Goal: Transaction & Acquisition: Purchase product/service

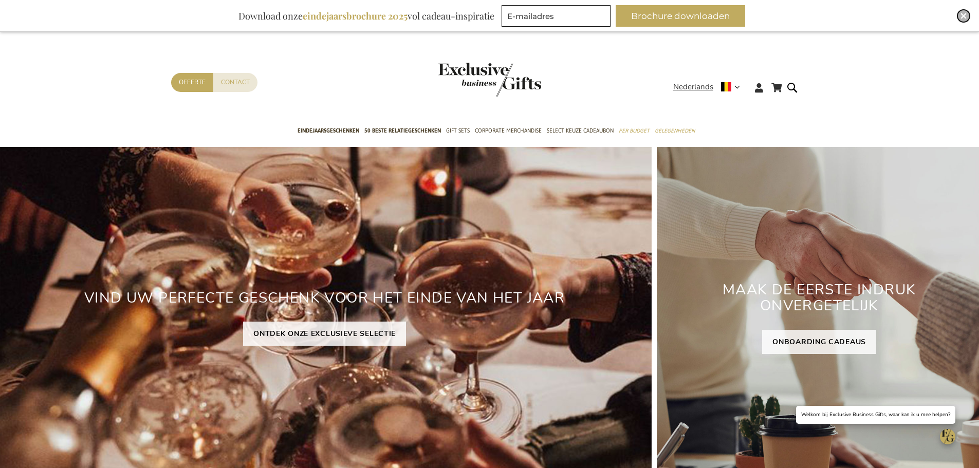
click at [784, 15] on div "Close" at bounding box center [964, 16] width 12 height 12
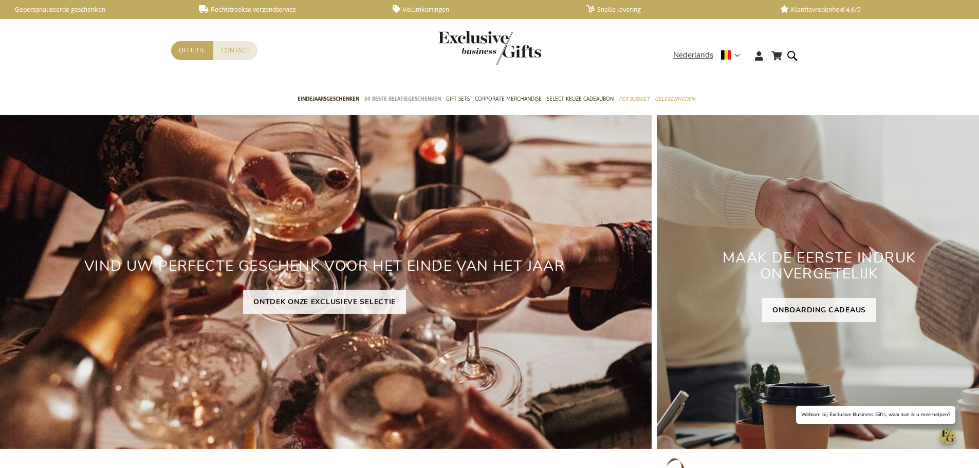
click at [420, 95] on span "50 beste relatiegeschenken" at bounding box center [402, 99] width 77 height 11
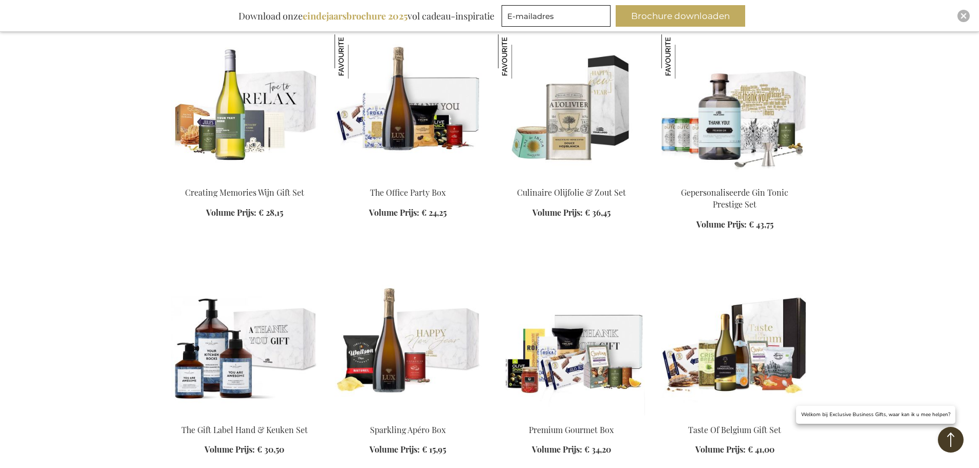
scroll to position [925, 0]
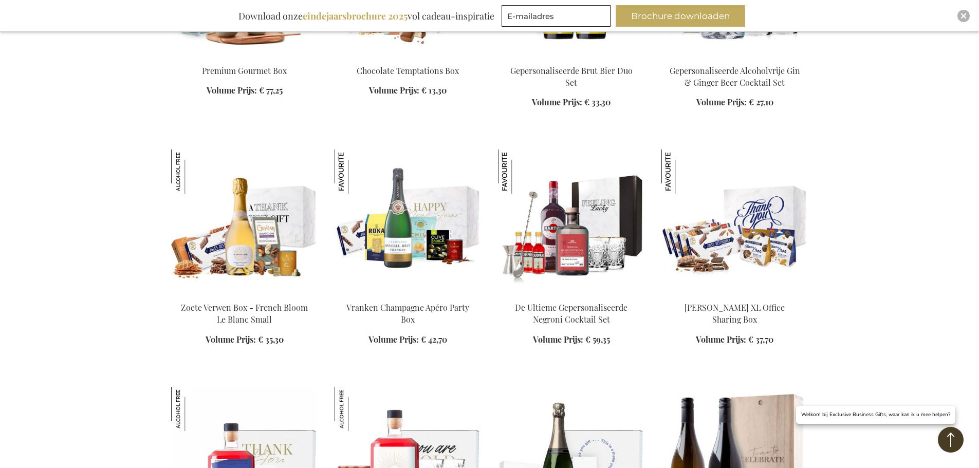
scroll to position [1902, 0]
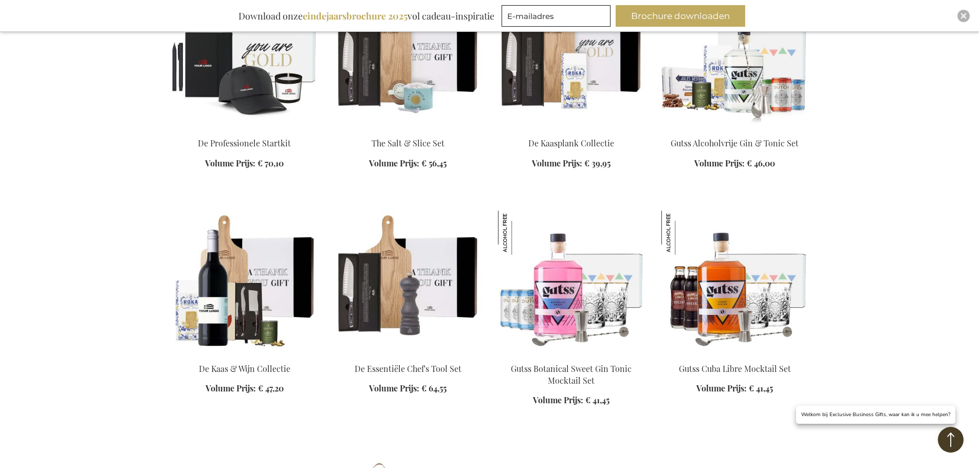
scroll to position [2364, 0]
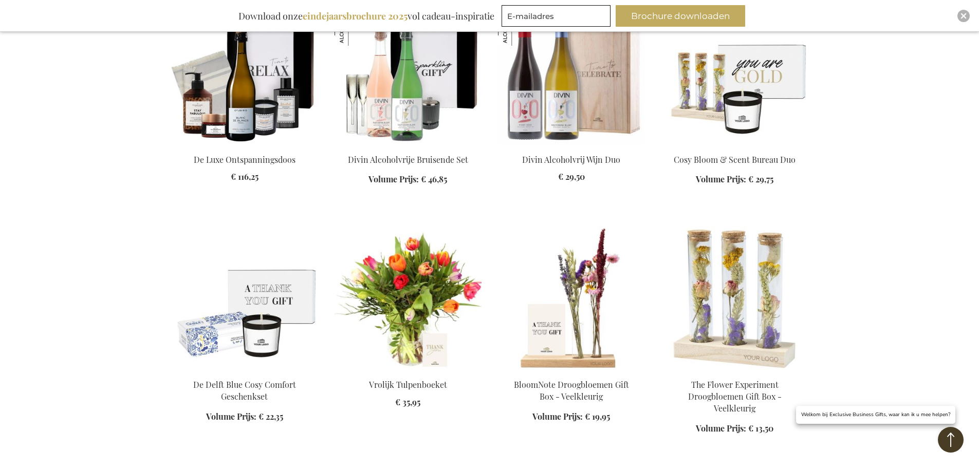
scroll to position [3187, 0]
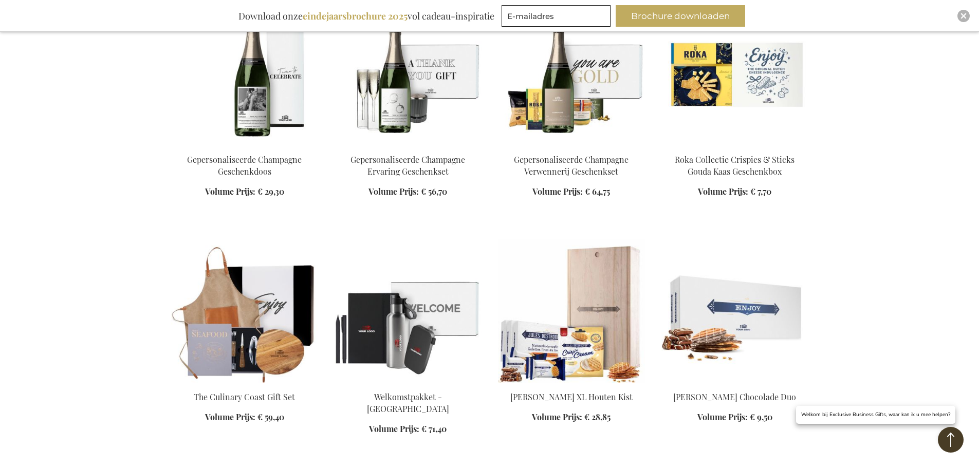
scroll to position [3598, 0]
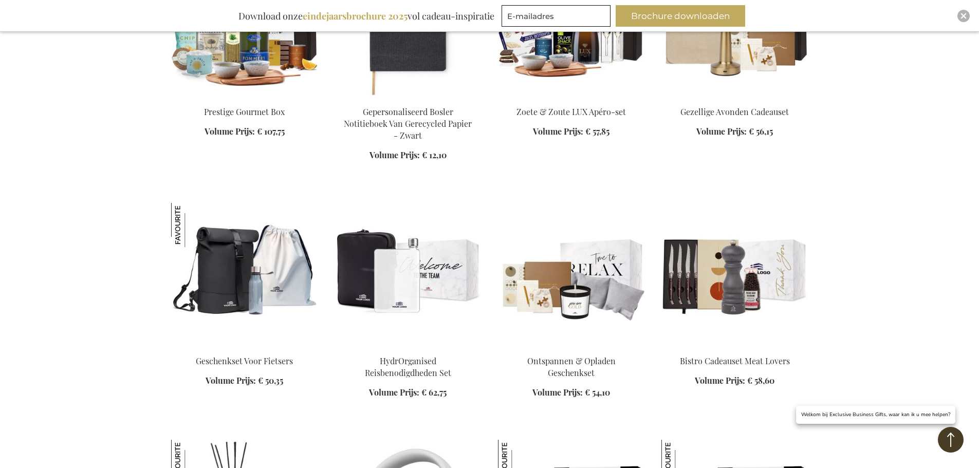
scroll to position [4266, 0]
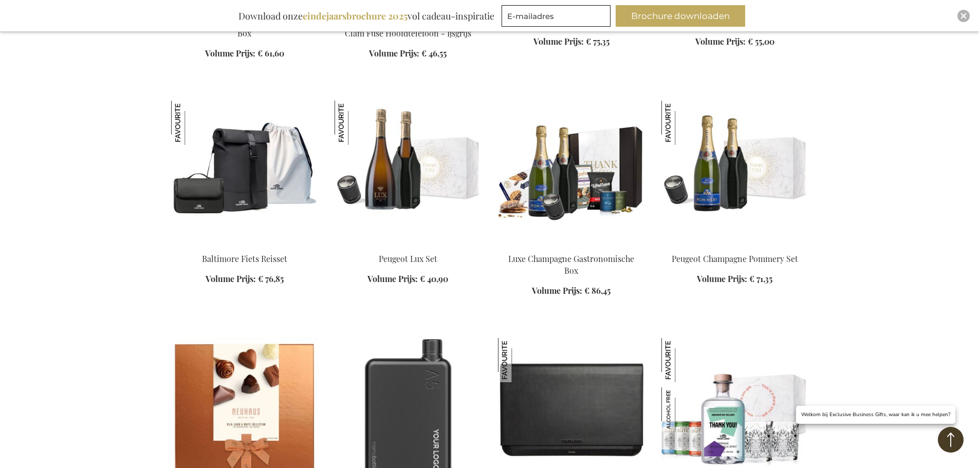
scroll to position [4831, 0]
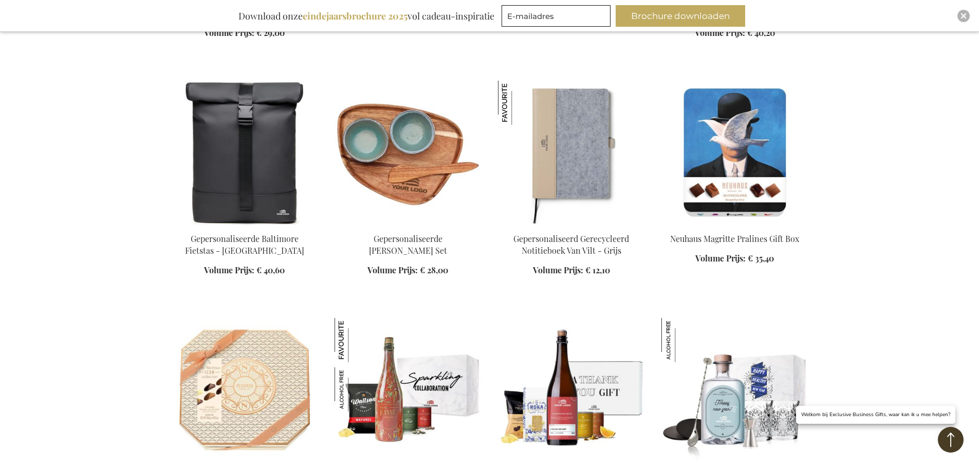
scroll to position [5705, 0]
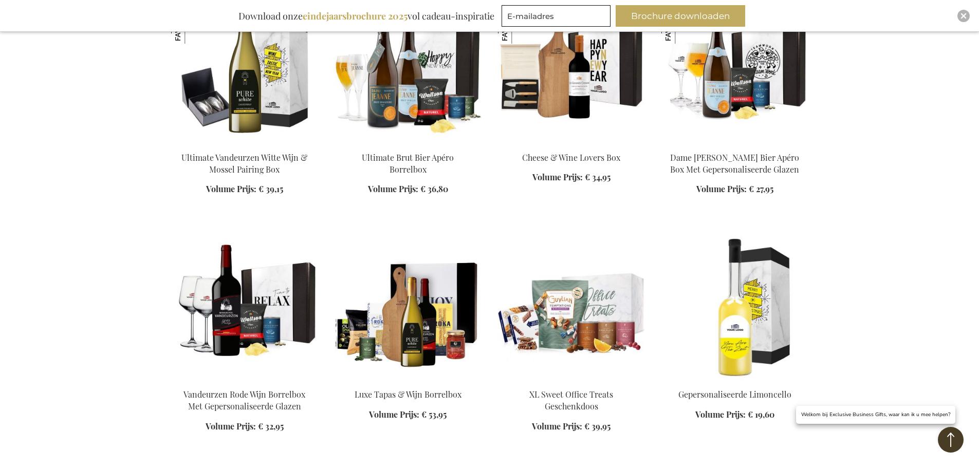
scroll to position [7401, 0]
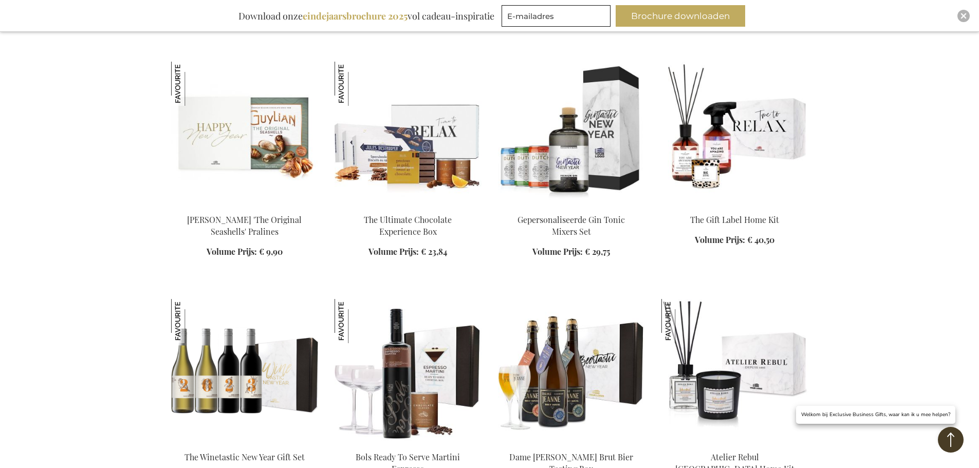
scroll to position [7710, 0]
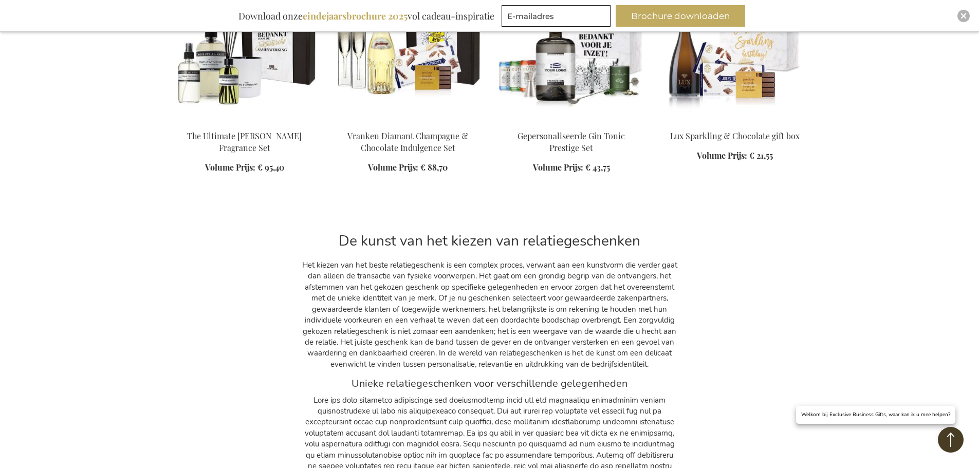
scroll to position [8275, 0]
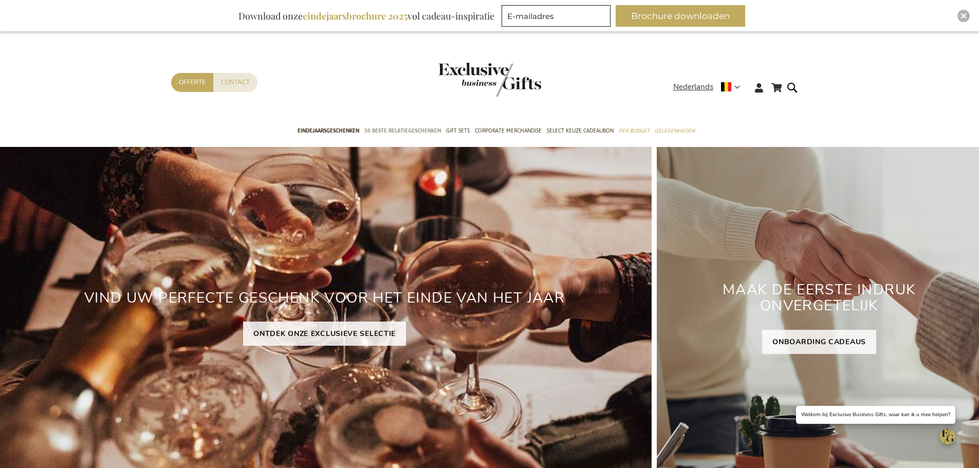
click at [416, 129] on span "50 beste relatiegeschenken" at bounding box center [402, 130] width 77 height 11
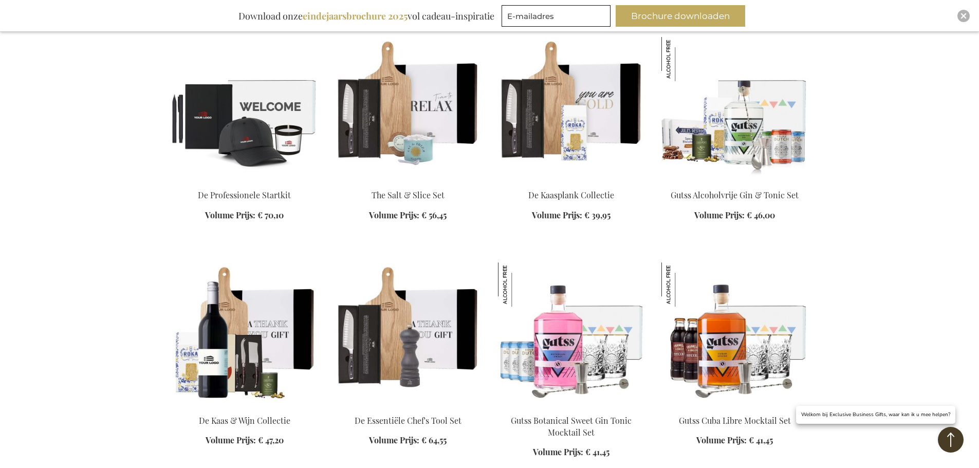
scroll to position [2416, 0]
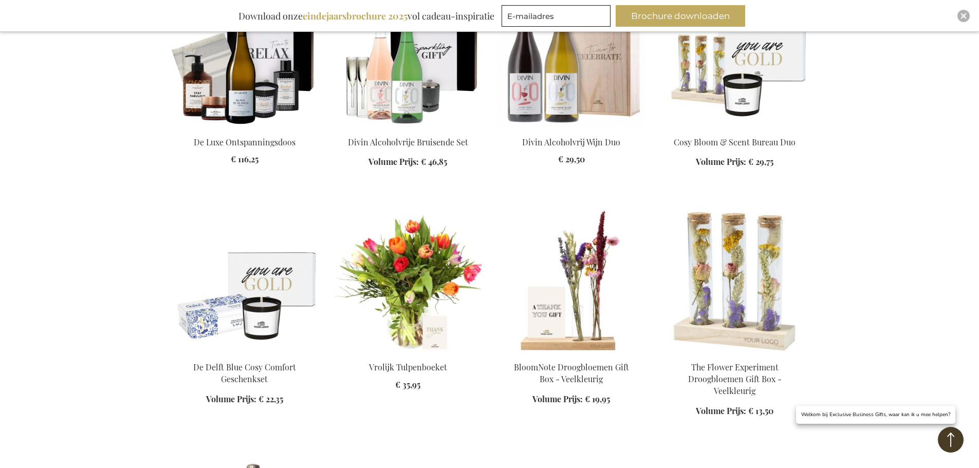
scroll to position [3187, 0]
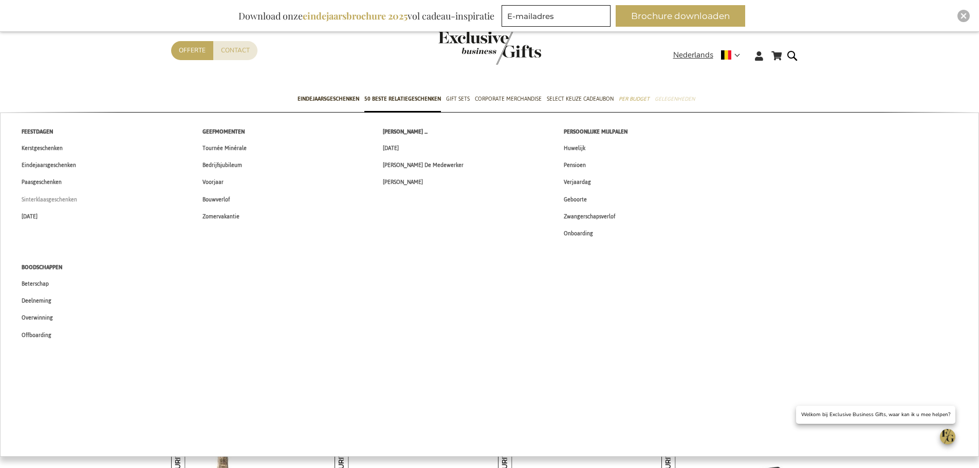
click at [49, 198] on span "Sinterklaasgeschenken" at bounding box center [50, 199] width 56 height 11
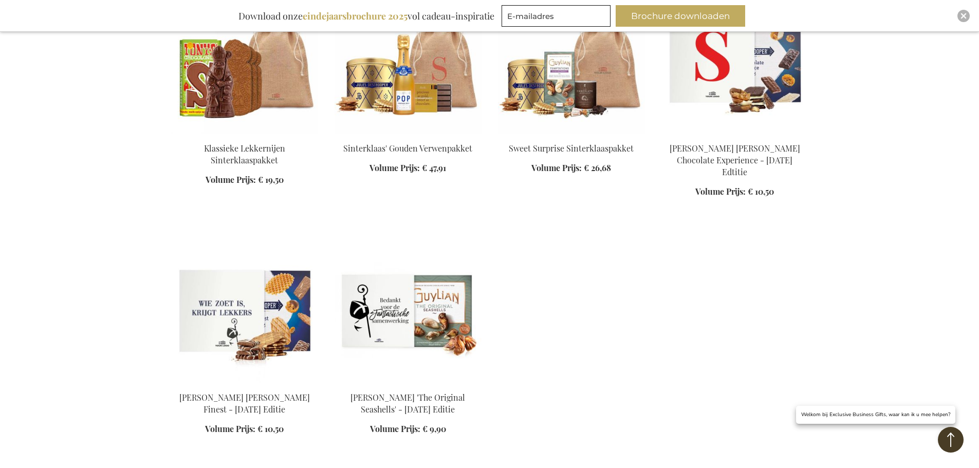
scroll to position [1388, 0]
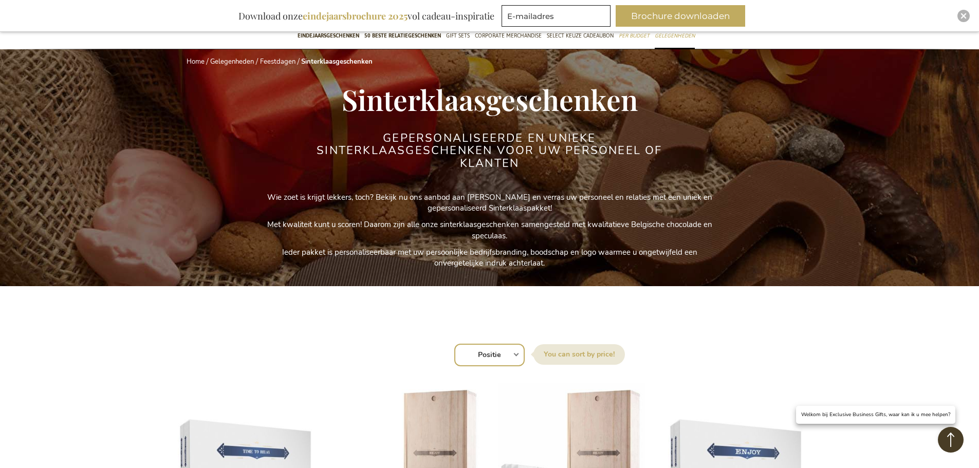
scroll to position [51, 0]
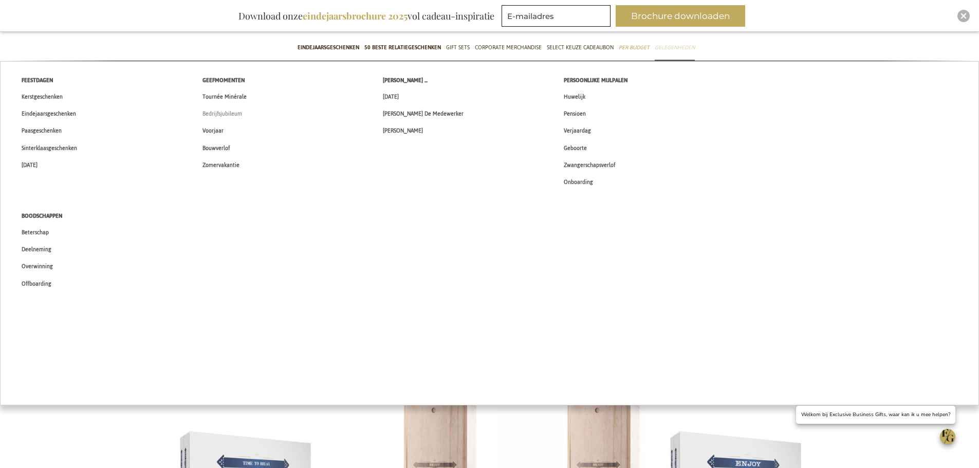
click at [225, 112] on span "Bedrijfsjubileum" at bounding box center [223, 113] width 40 height 11
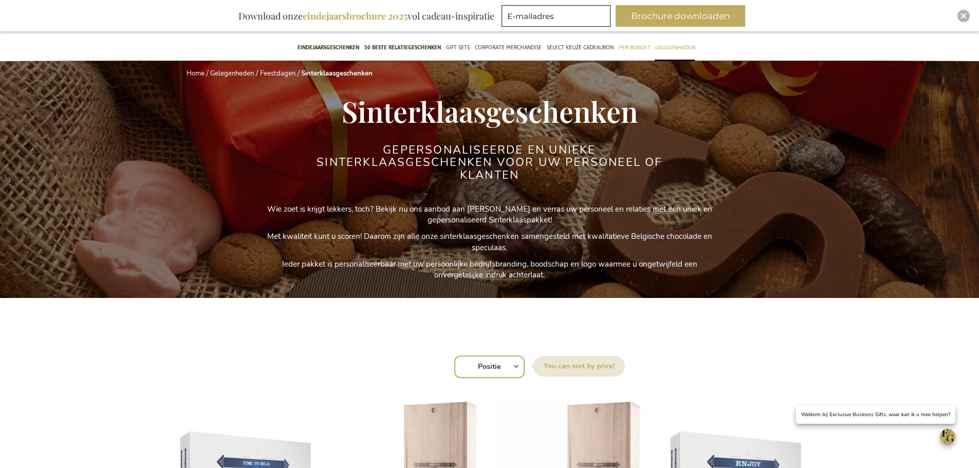
scroll to position [182, 0]
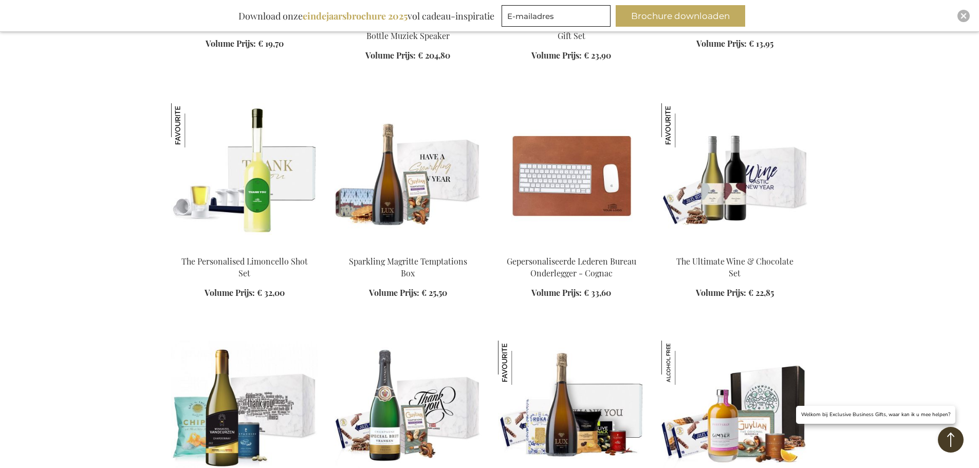
scroll to position [925, 0]
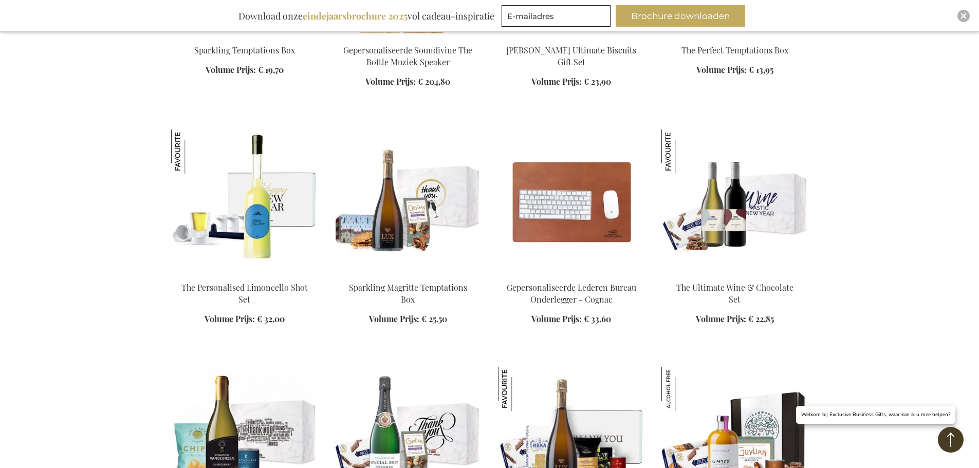
click at [256, 218] on img at bounding box center [244, 202] width 147 height 144
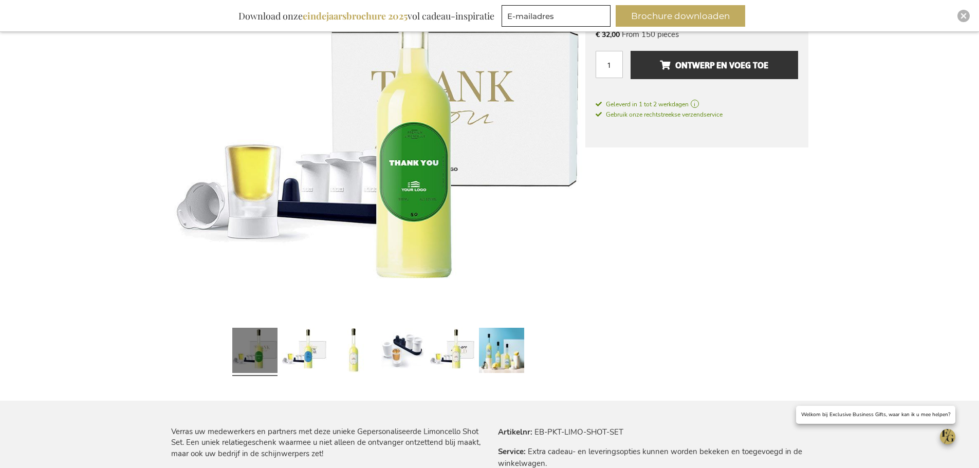
scroll to position [237, 0]
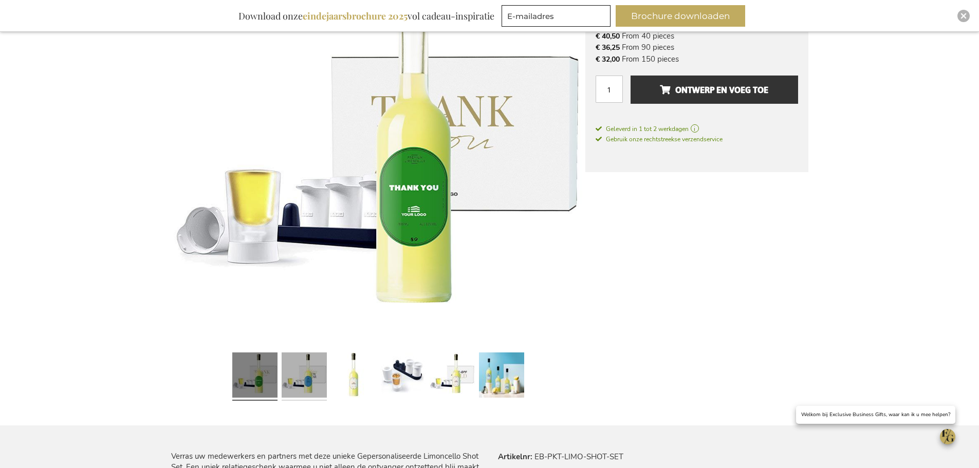
click at [317, 371] on link at bounding box center [304, 376] width 45 height 57
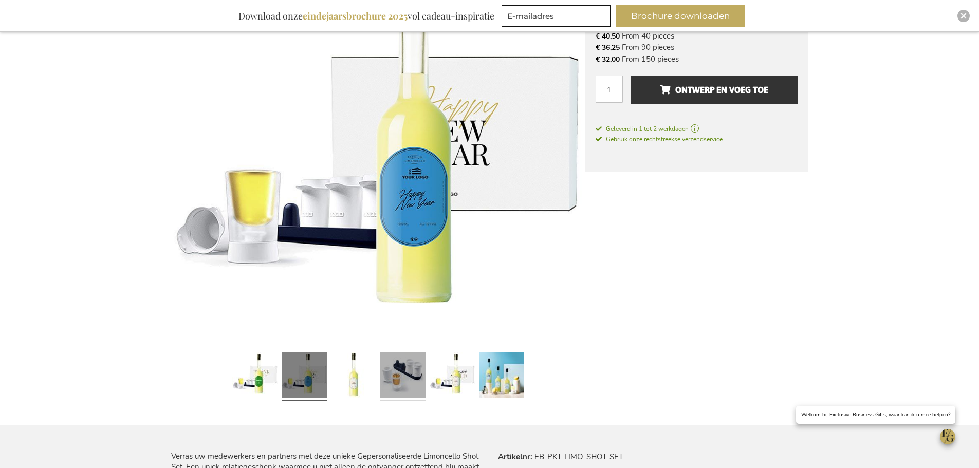
click at [396, 385] on link at bounding box center [402, 376] width 45 height 57
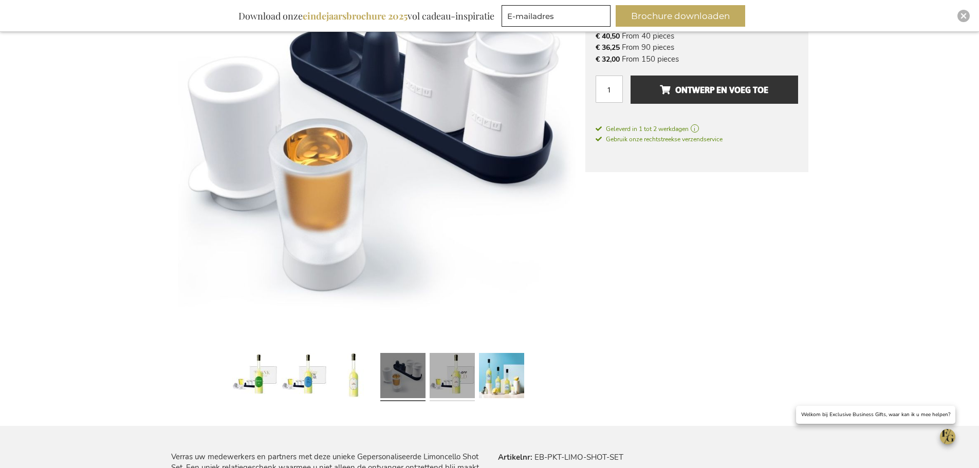
click at [451, 388] on link at bounding box center [452, 377] width 45 height 57
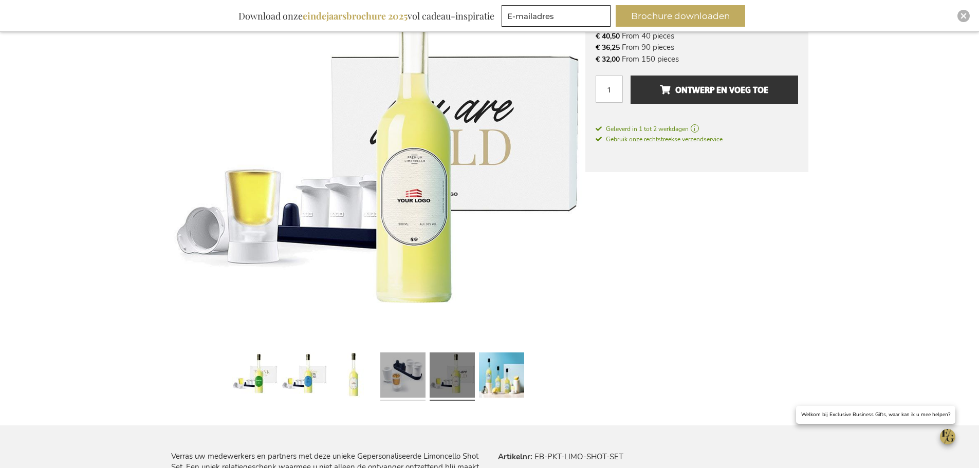
click at [394, 389] on link at bounding box center [402, 376] width 45 height 57
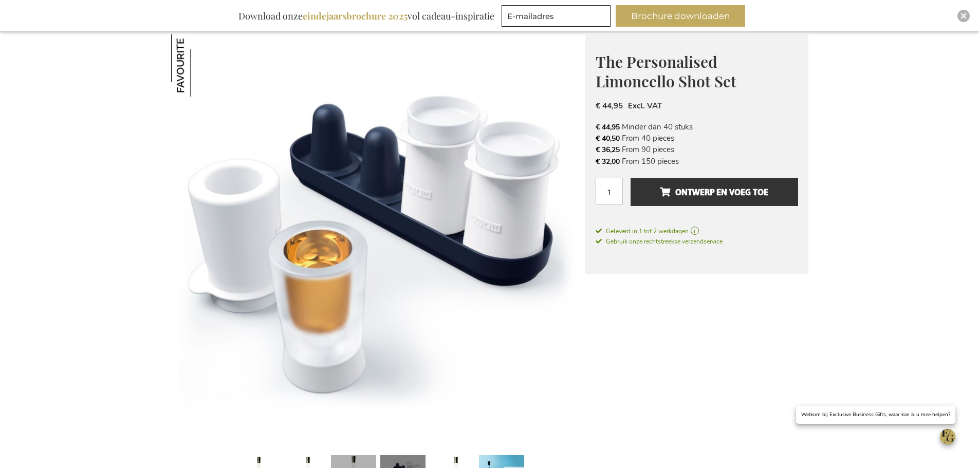
scroll to position [135, 0]
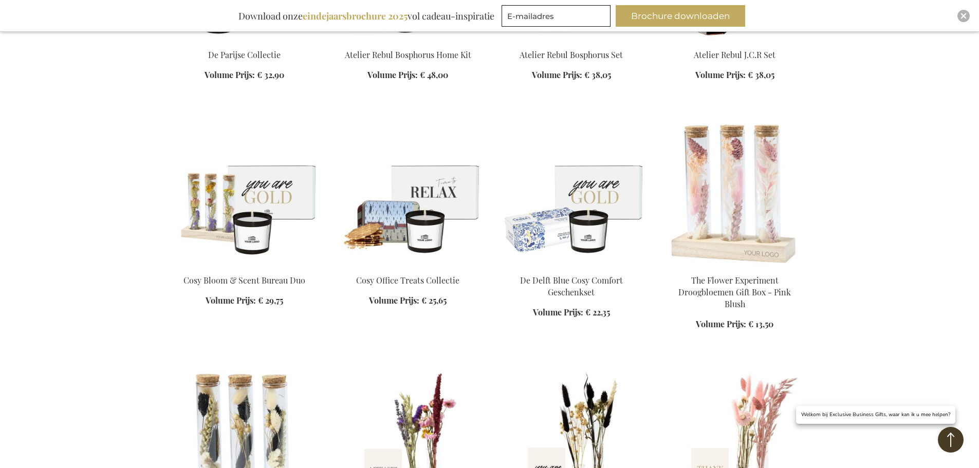
scroll to position [3094, 0]
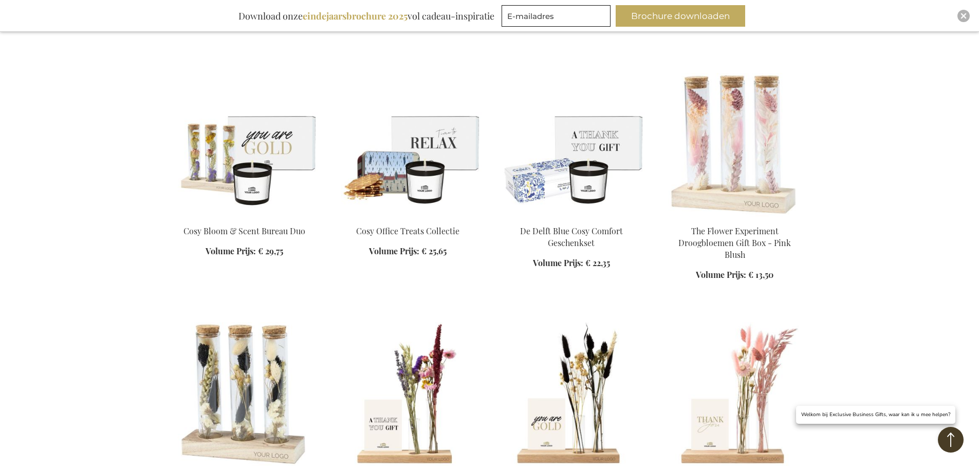
click at [576, 170] on img at bounding box center [571, 145] width 147 height 144
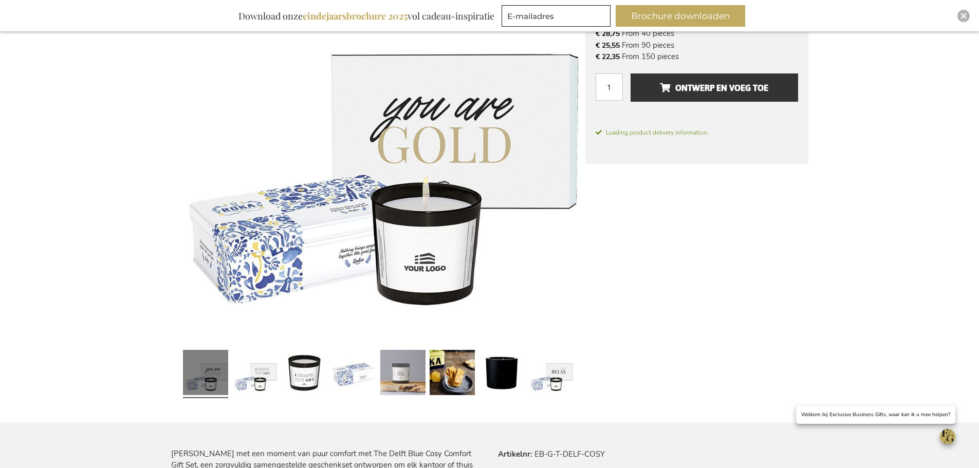
scroll to position [237, 0]
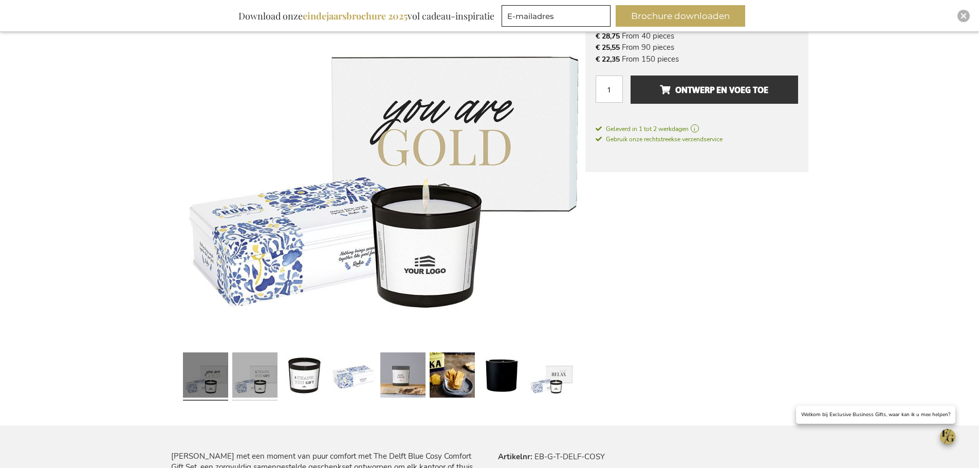
click at [260, 377] on link at bounding box center [254, 376] width 45 height 57
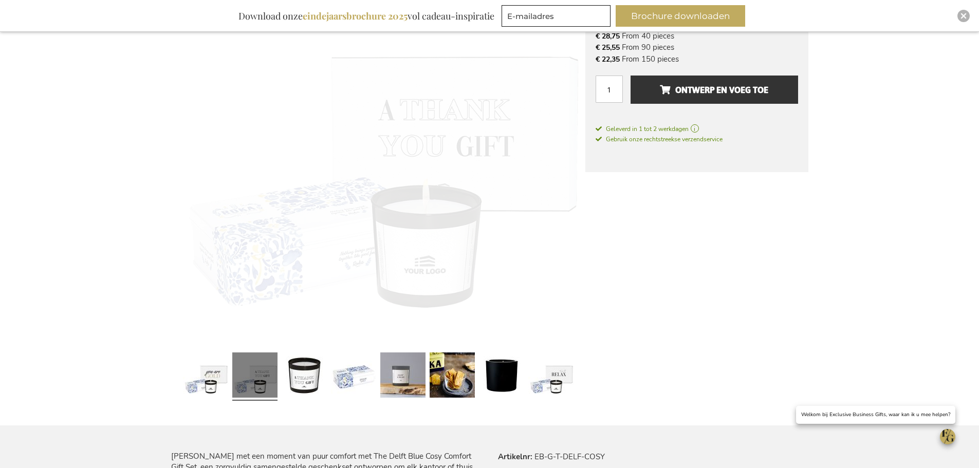
click at [260, 379] on link at bounding box center [254, 376] width 45 height 57
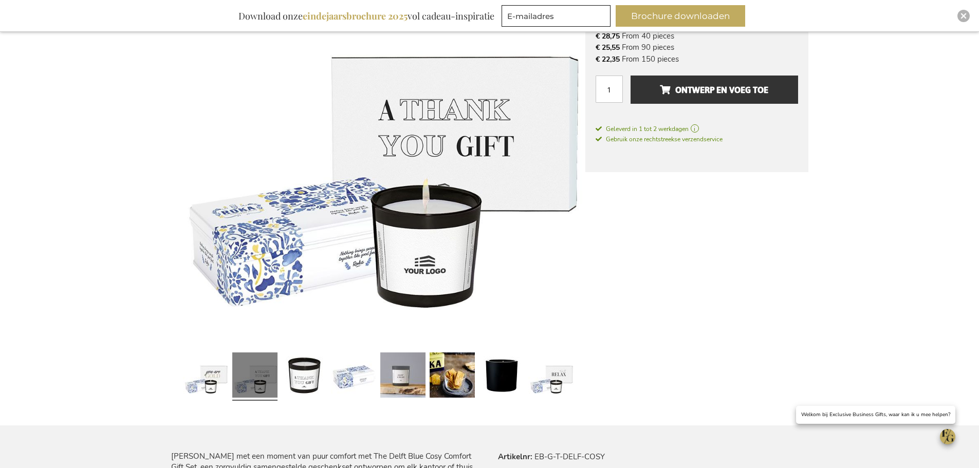
click at [276, 380] on link at bounding box center [254, 376] width 45 height 57
click at [287, 379] on link at bounding box center [304, 376] width 45 height 57
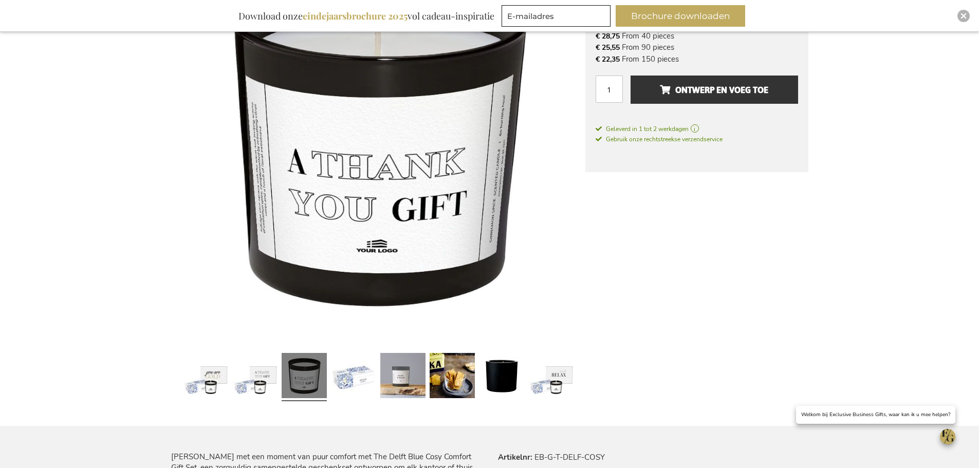
click at [329, 382] on div at bounding box center [353, 377] width 49 height 57
click at [409, 383] on link at bounding box center [402, 377] width 45 height 57
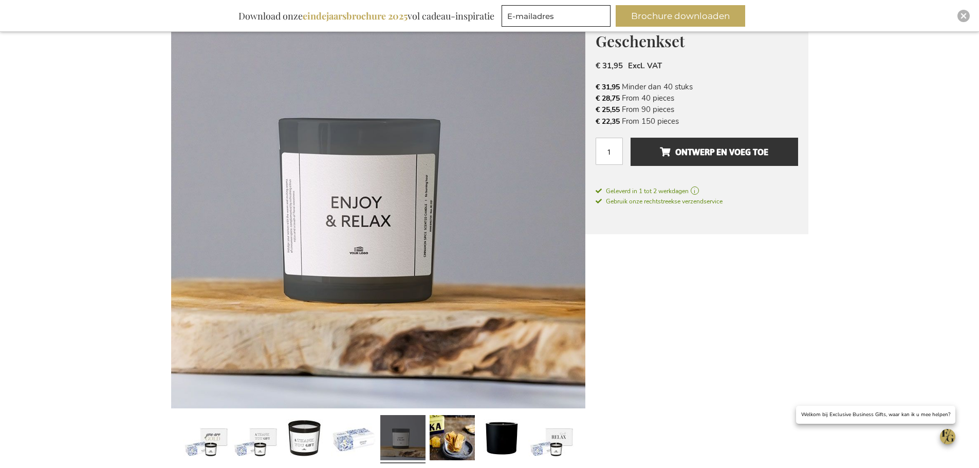
scroll to position [289, 0]
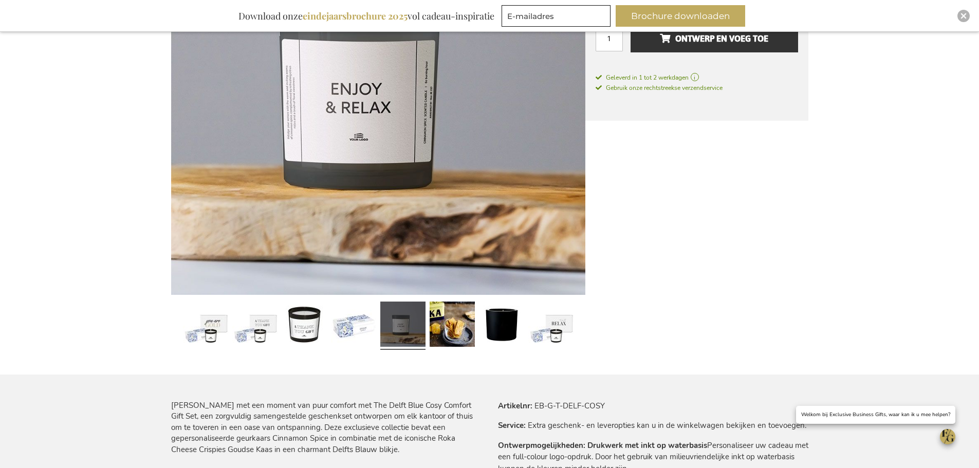
click at [460, 340] on link at bounding box center [452, 326] width 45 height 57
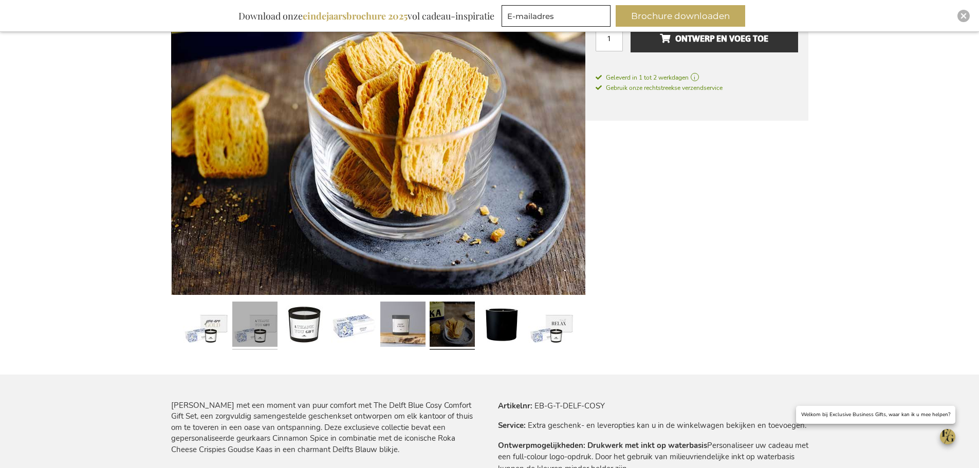
click at [273, 332] on link at bounding box center [254, 326] width 45 height 57
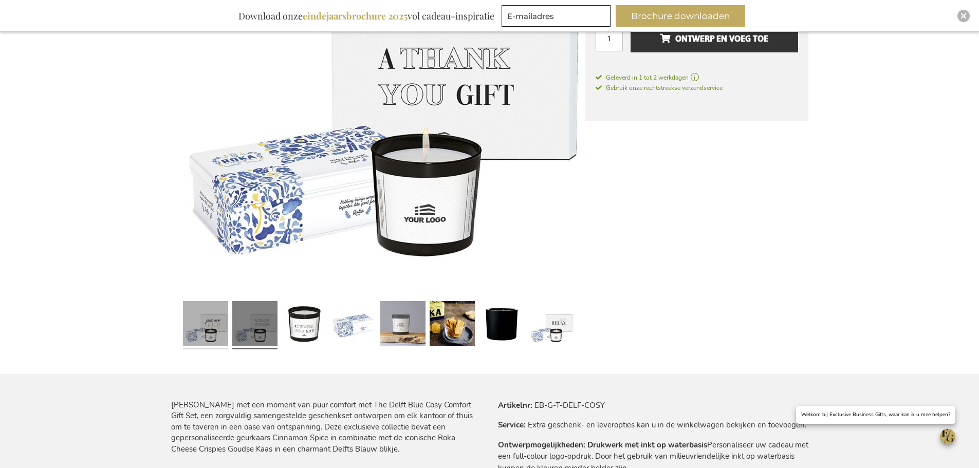
click at [209, 325] on link at bounding box center [205, 325] width 45 height 57
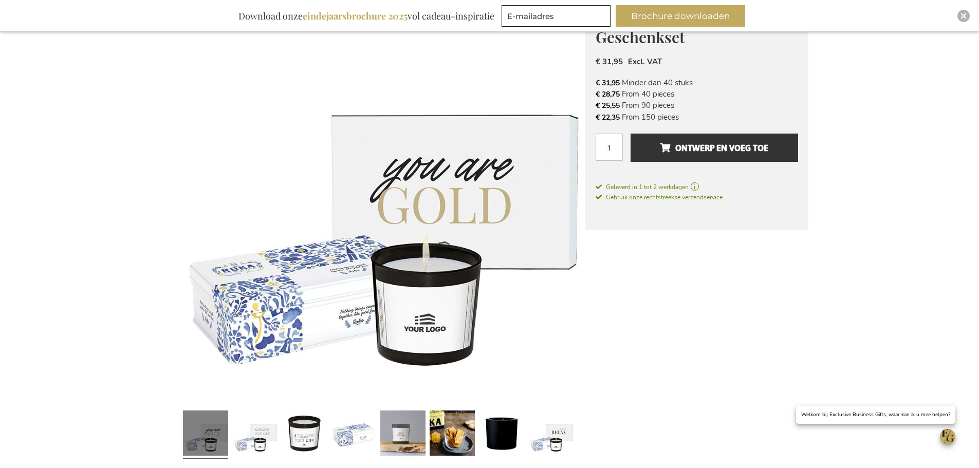
scroll to position [135, 0]
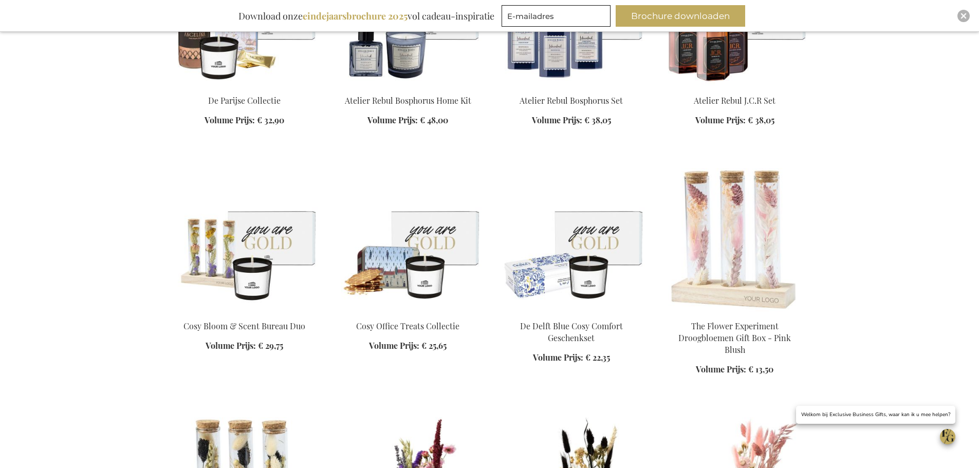
scroll to position [975, 0]
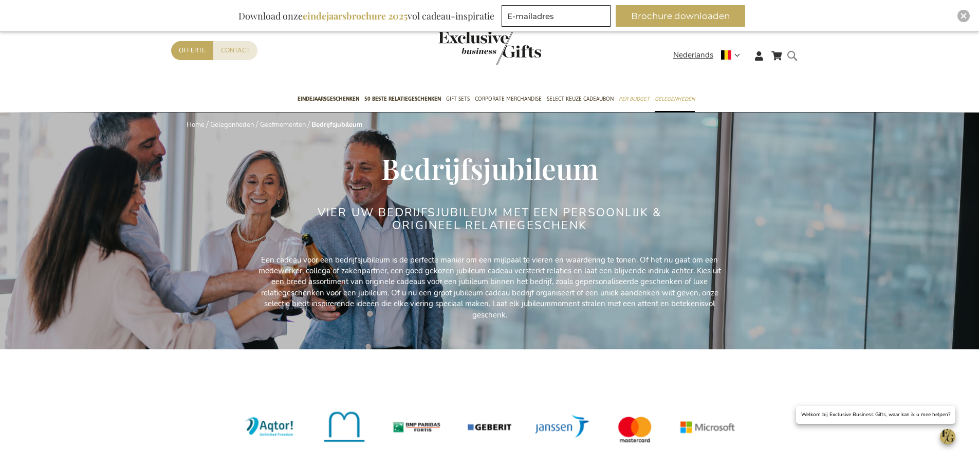
click at [793, 56] on form "Search Search" at bounding box center [795, 63] width 10 height 29
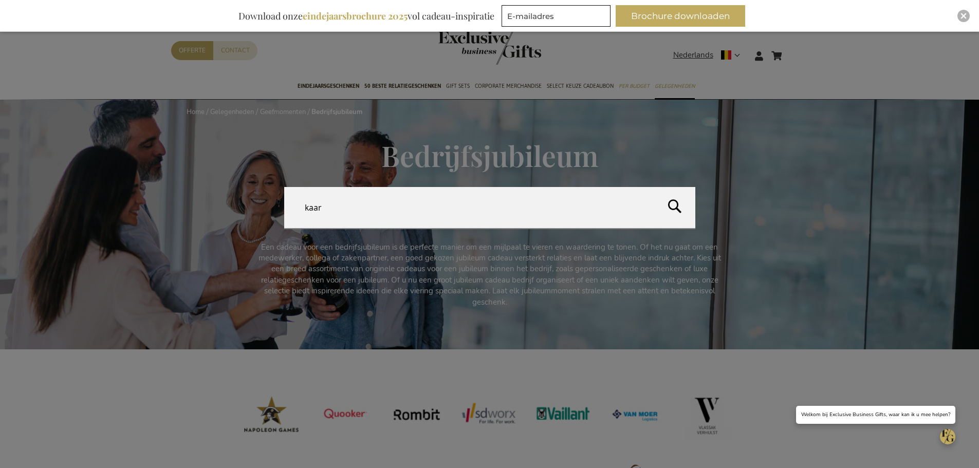
type input "kaars"
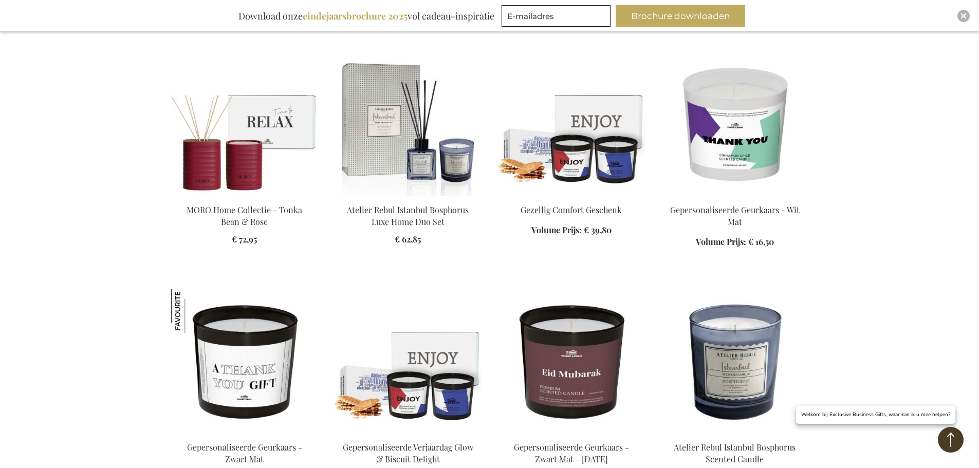
scroll to position [751, 0]
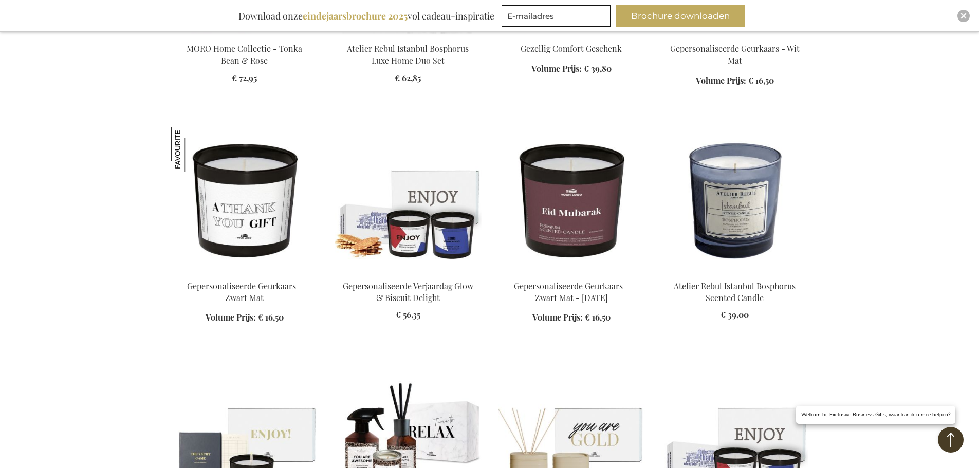
scroll to position [957, 0]
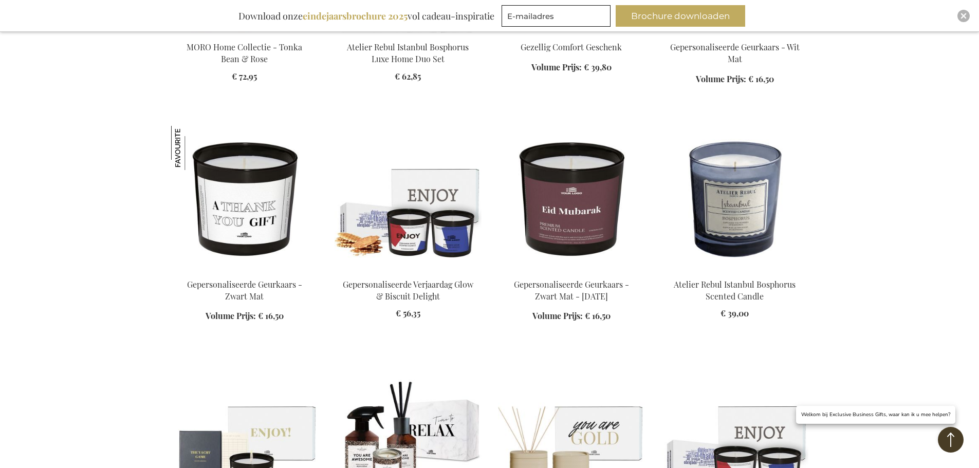
drag, startPoint x: 317, startPoint y: 223, endPoint x: 154, endPoint y: 172, distance: 171.3
click at [154, 172] on div "Winkelwagen Winkelwagen Sluiten U heeft geen product(en) in uw winkelwagen. Ga …" at bounding box center [489, 227] width 979 height 2304
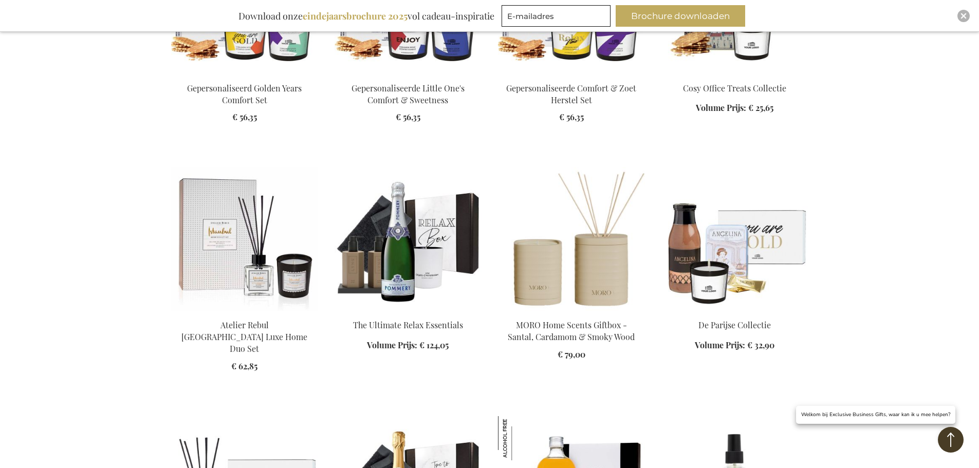
scroll to position [1677, 0]
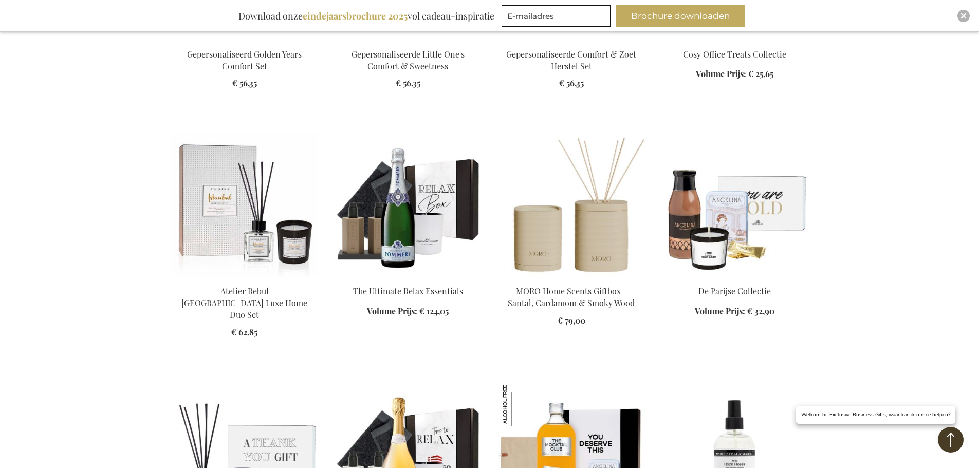
scroll to position [1625, 0]
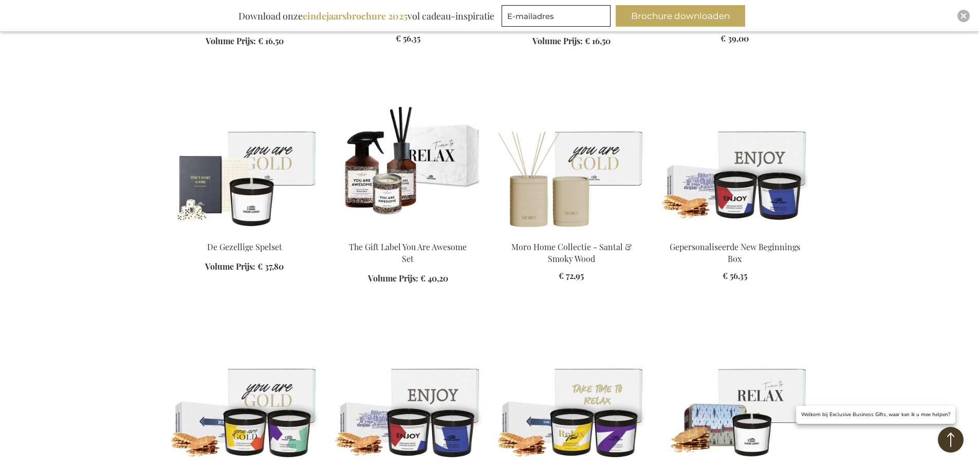
scroll to position [1214, 0]
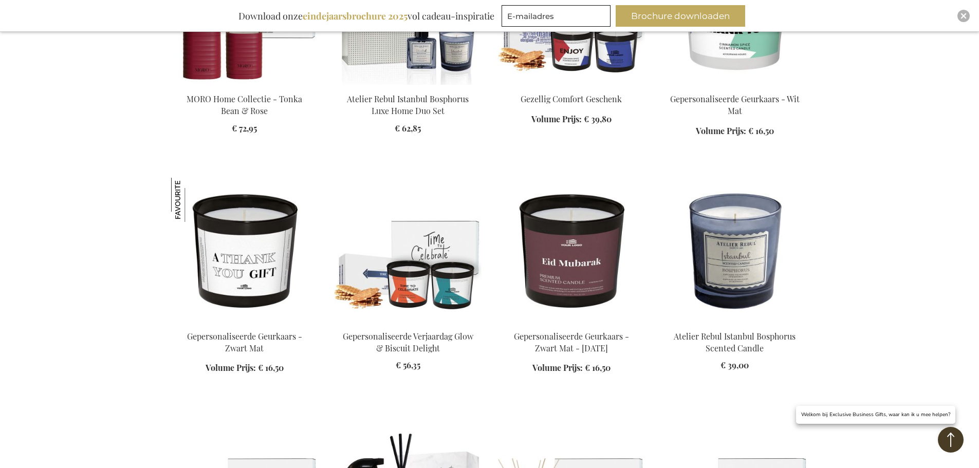
scroll to position [906, 0]
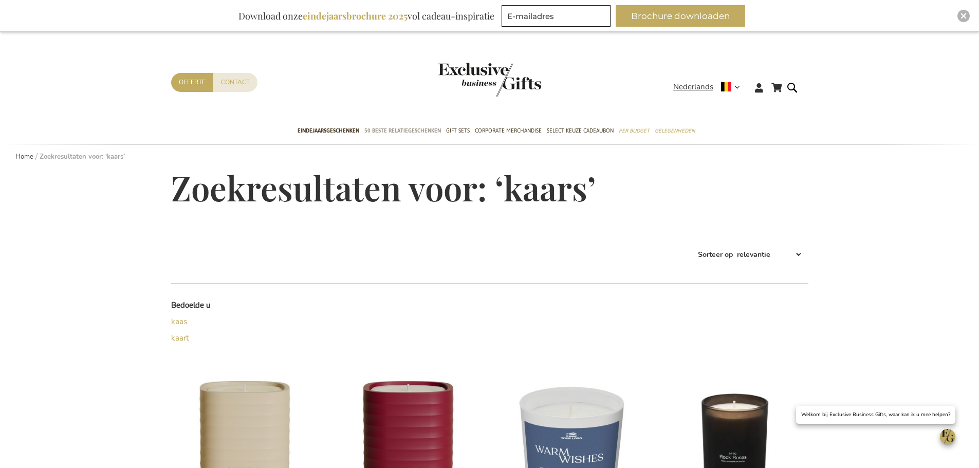
click at [392, 127] on span "50 beste relatiegeschenken" at bounding box center [402, 130] width 77 height 11
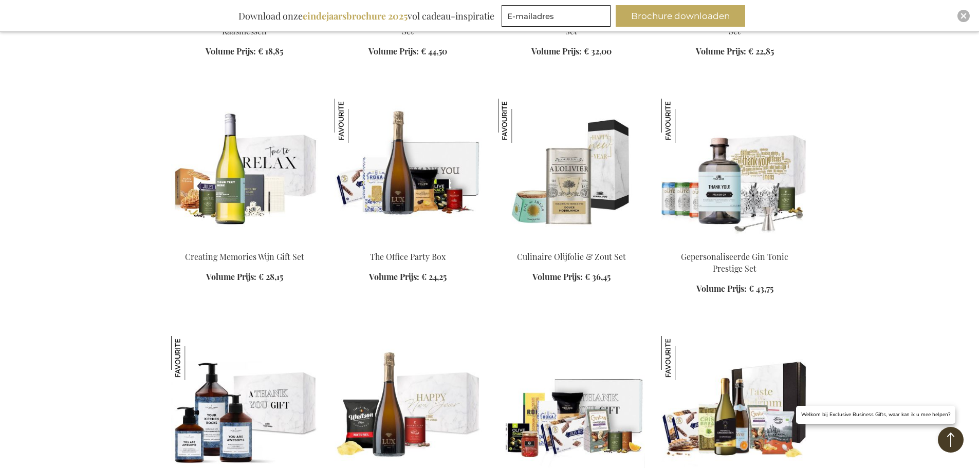
scroll to position [977, 0]
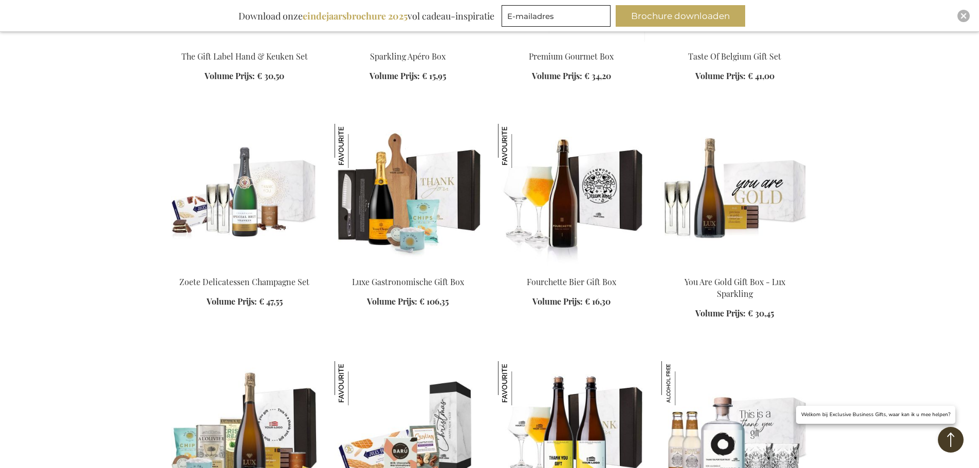
scroll to position [1285, 0]
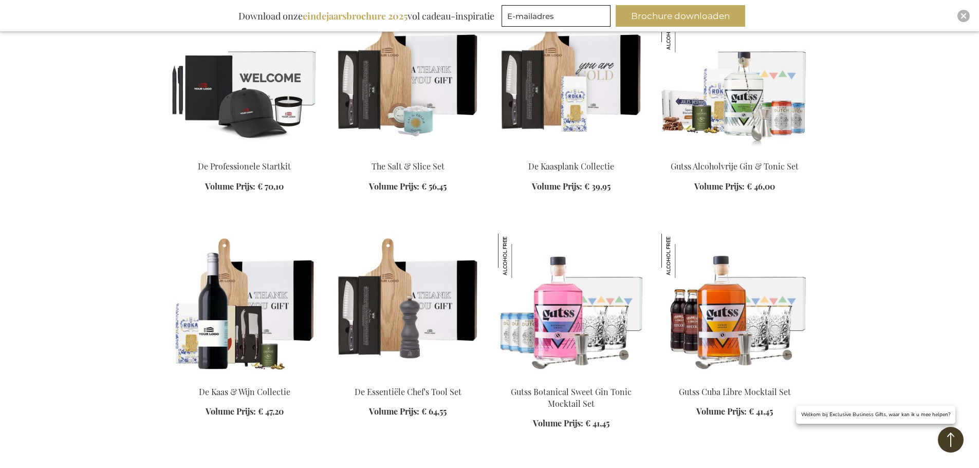
scroll to position [2364, 0]
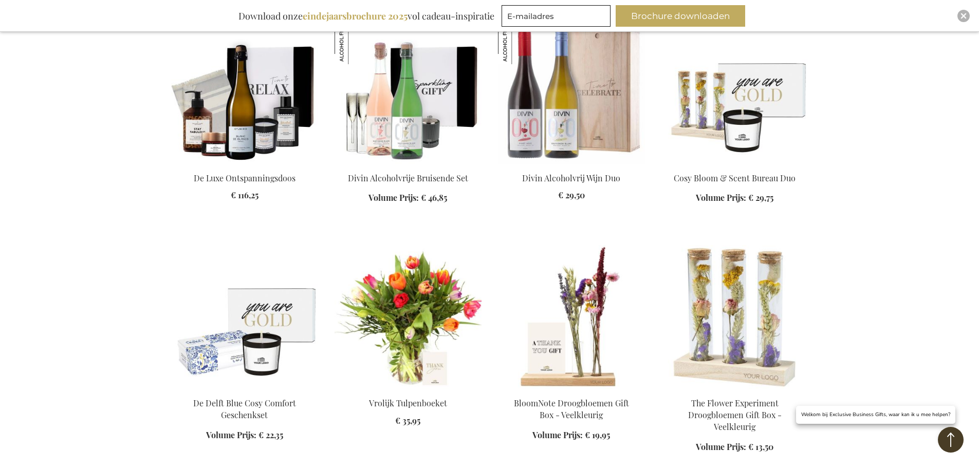
scroll to position [3033, 0]
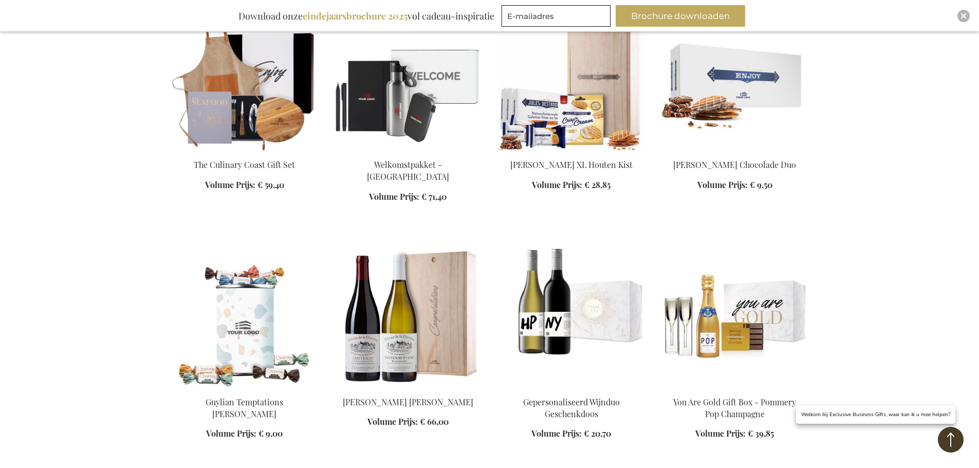
scroll to position [3752, 0]
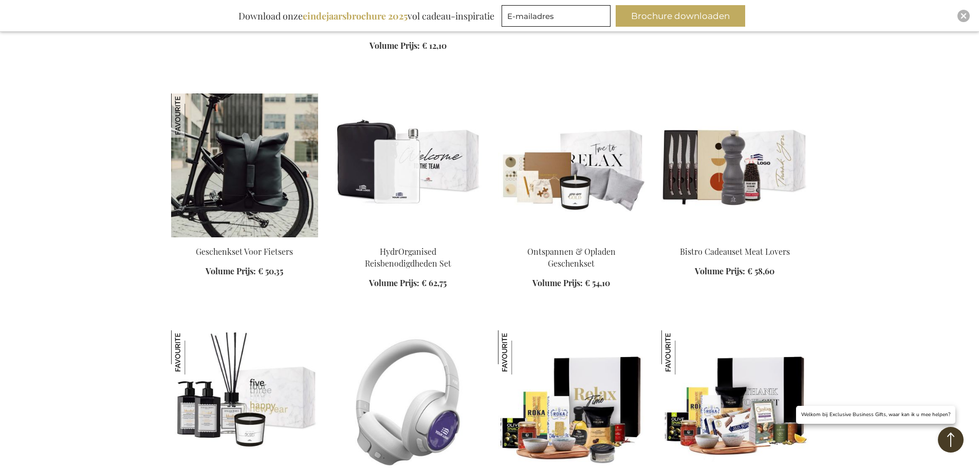
scroll to position [4369, 0]
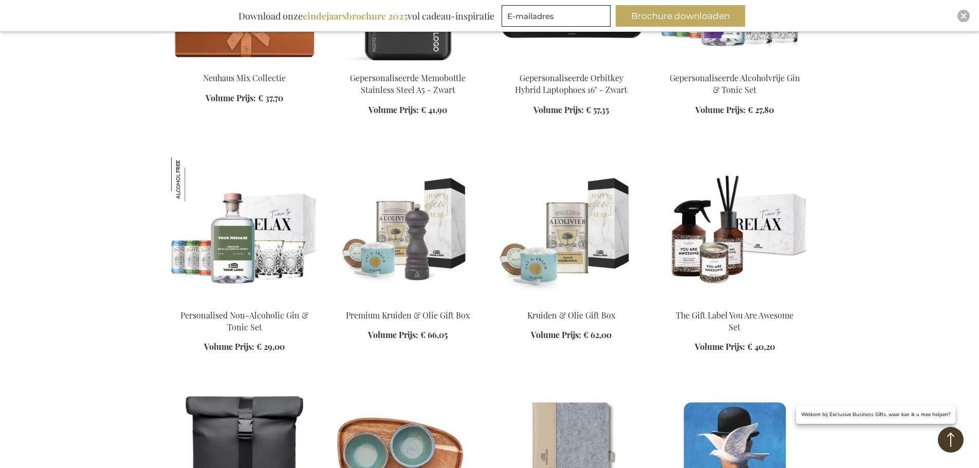
scroll to position [5397, 0]
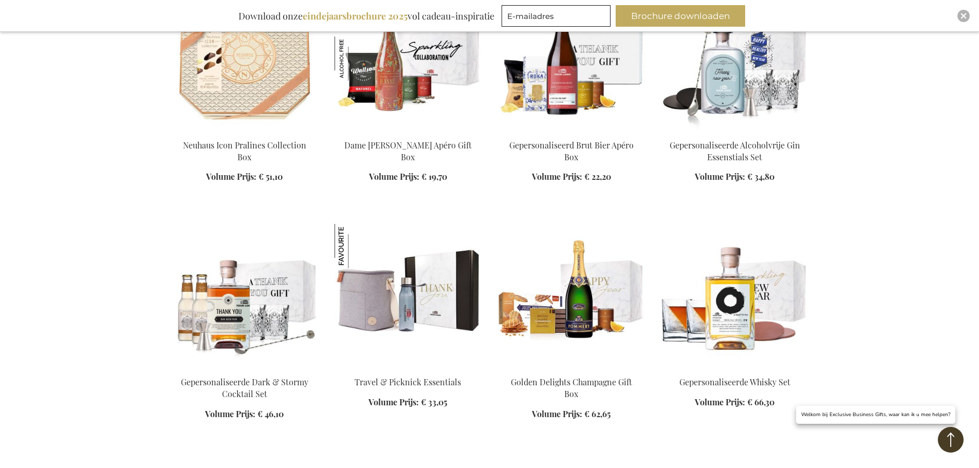
scroll to position [5962, 0]
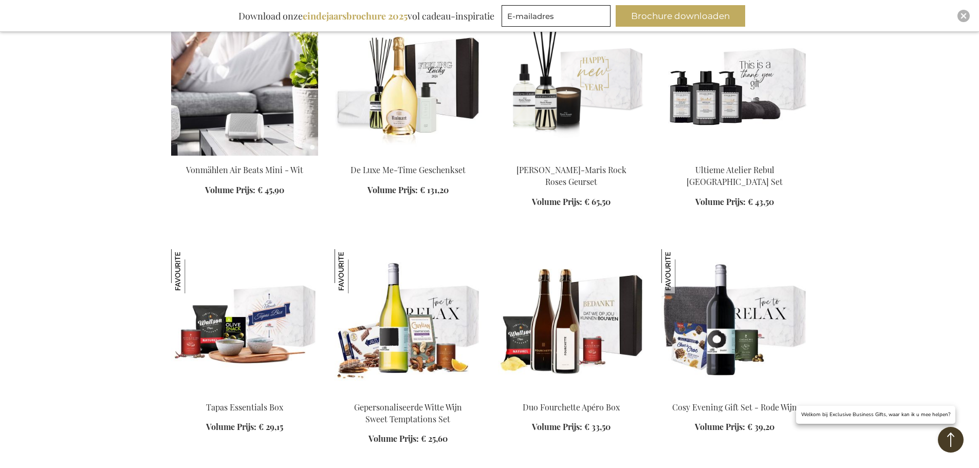
scroll to position [6630, 0]
